Goal: Task Accomplishment & Management: Use online tool/utility

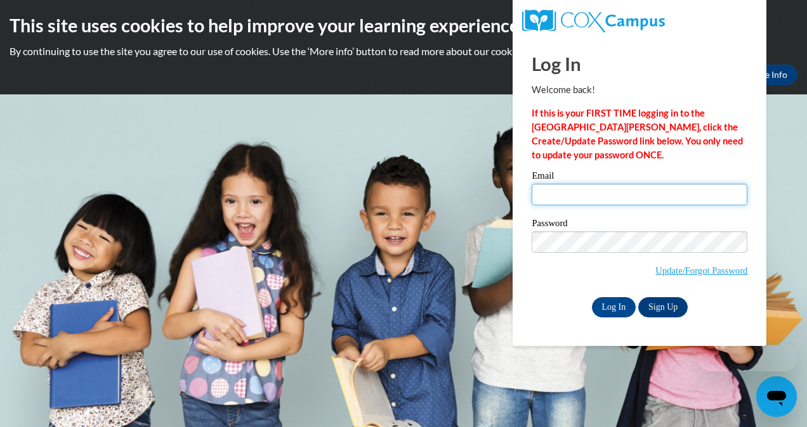
click at [541, 196] on input "Email" at bounding box center [640, 195] width 216 height 22
type input "[EMAIL_ADDRESS][DOMAIN_NAME]"
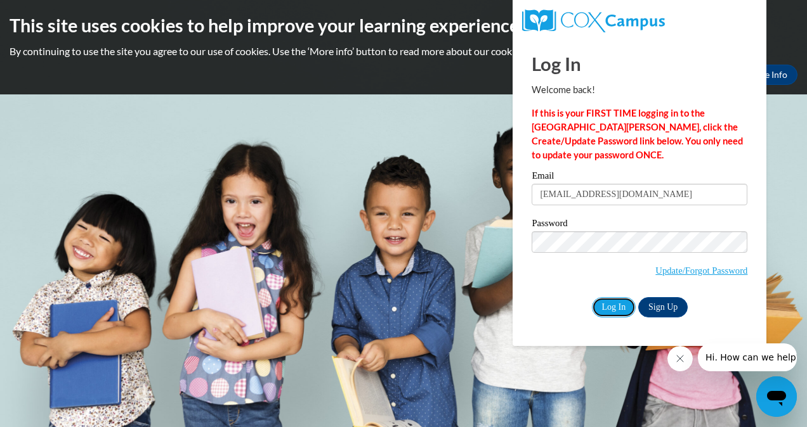
click at [592, 308] on input "Log In" at bounding box center [614, 307] width 44 height 20
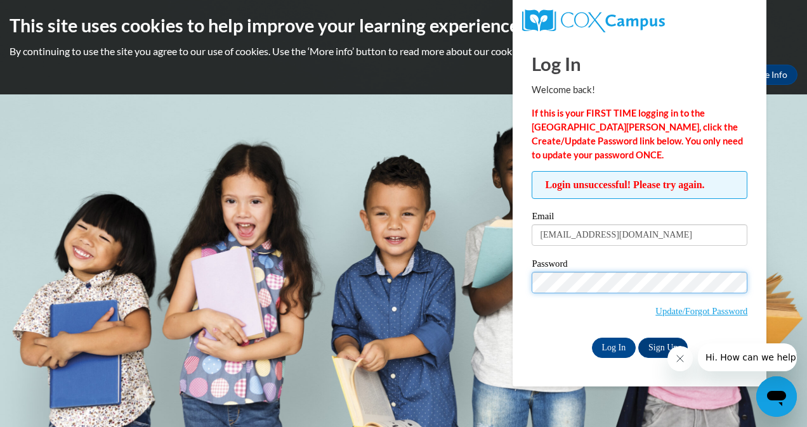
click at [592, 338] on input "Log In" at bounding box center [614, 348] width 44 height 20
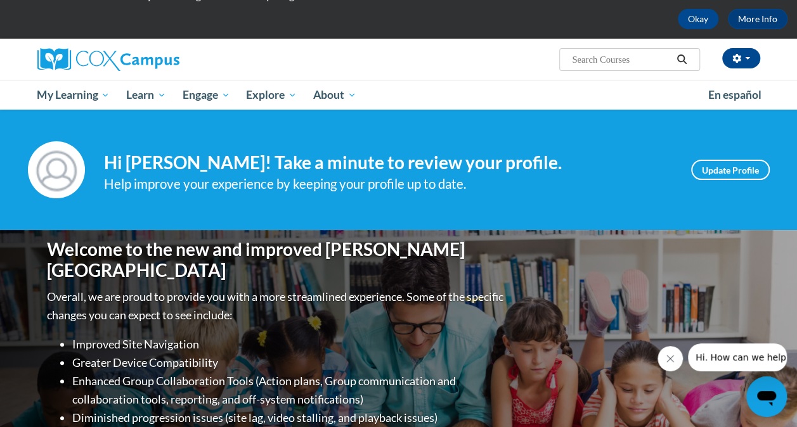
scroll to position [44, 0]
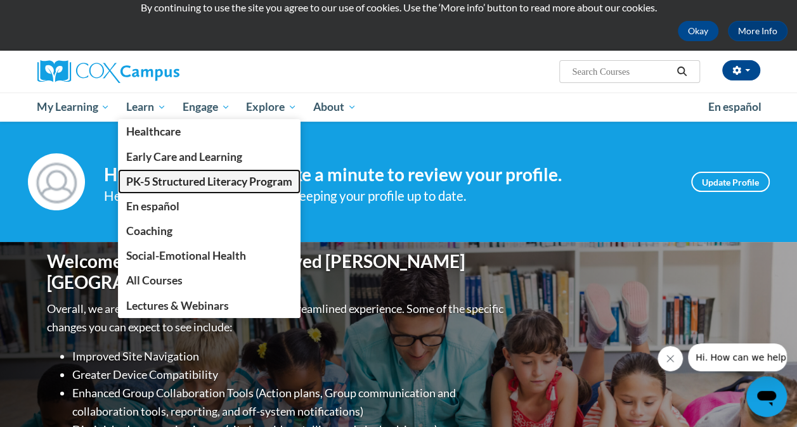
click at [160, 179] on span "PK-5 Structured Literacy Program" at bounding box center [209, 181] width 166 height 13
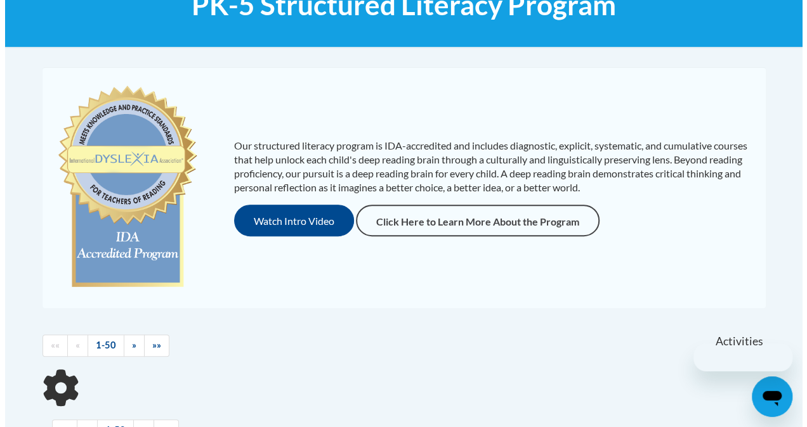
scroll to position [219, 0]
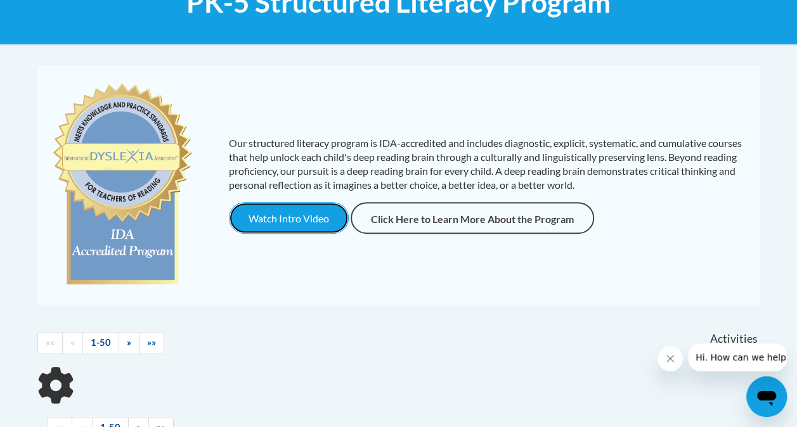
click at [282, 228] on button "Watch Intro Video" at bounding box center [289, 218] width 120 height 32
